Goal: Navigation & Orientation: Find specific page/section

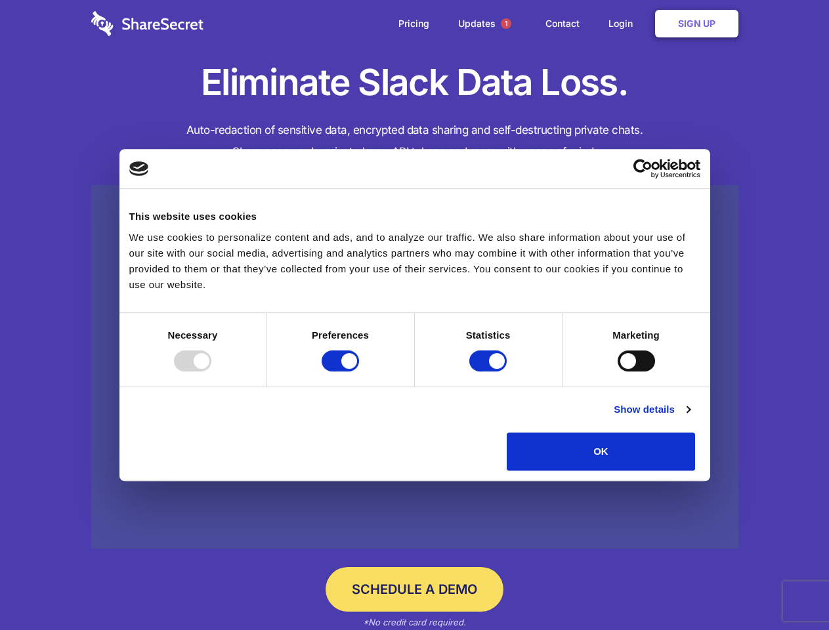
click at [211, 371] on div at bounding box center [192, 360] width 37 height 21
click at [359, 371] on input "Preferences" at bounding box center [340, 360] width 37 height 21
checkbox input "false"
click at [490, 371] on input "Statistics" at bounding box center [487, 360] width 37 height 21
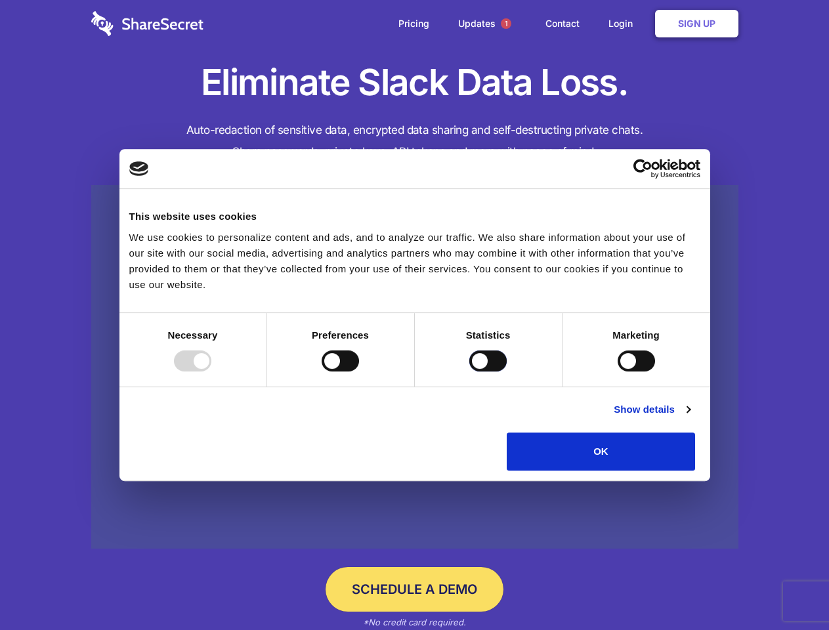
checkbox input "false"
click at [617, 371] on input "Marketing" at bounding box center [635, 360] width 37 height 21
checkbox input "true"
click at [690, 417] on link "Show details" at bounding box center [652, 410] width 76 height 16
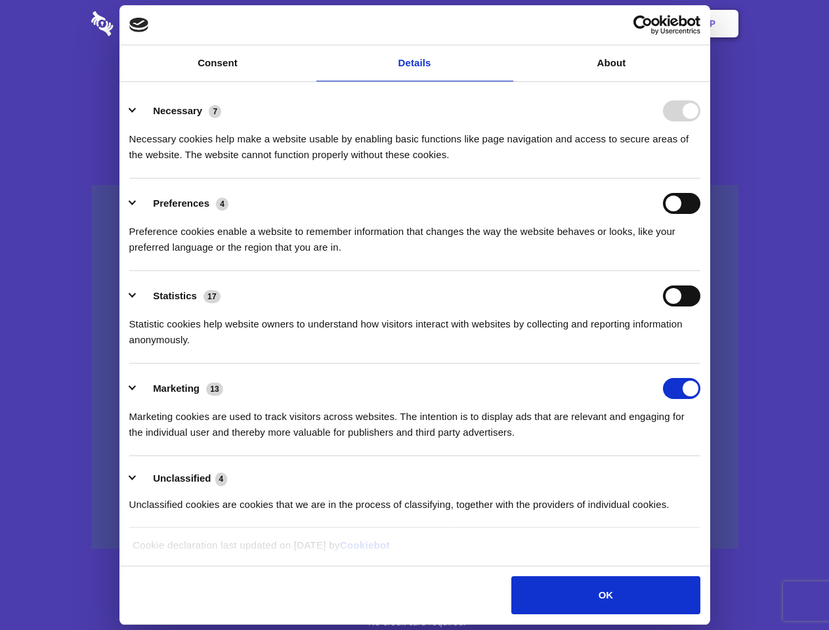
click at [700, 178] on li "Necessary 7 Necessary cookies help make a website usable by enabling basic func…" at bounding box center [414, 132] width 571 height 93
click at [505, 24] on span "1" at bounding box center [506, 23] width 10 height 10
